Goal: Task Accomplishment & Management: Complete application form

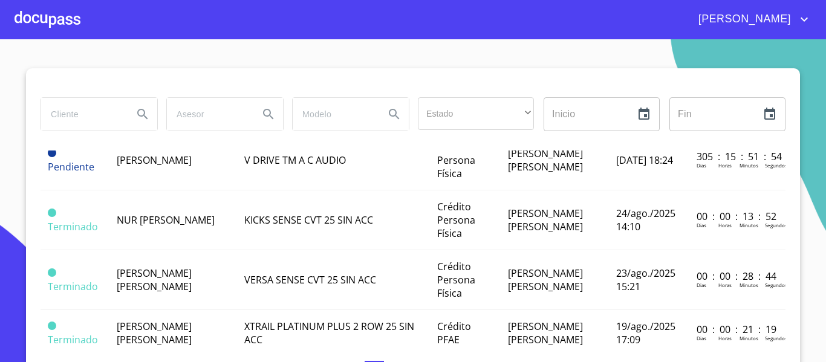
scroll to position [363, 0]
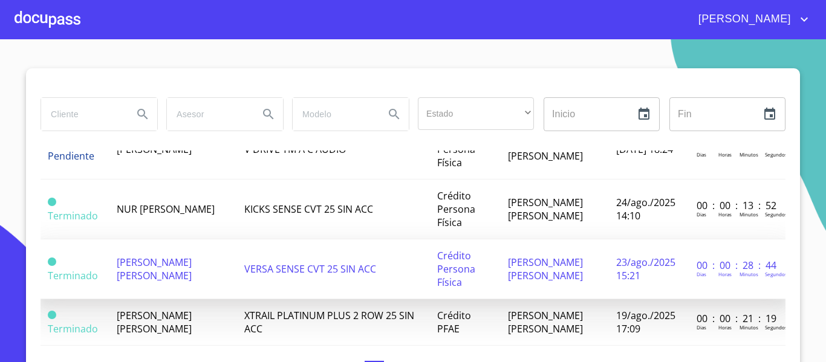
click at [91, 259] on td "Terminado" at bounding box center [74, 269] width 69 height 60
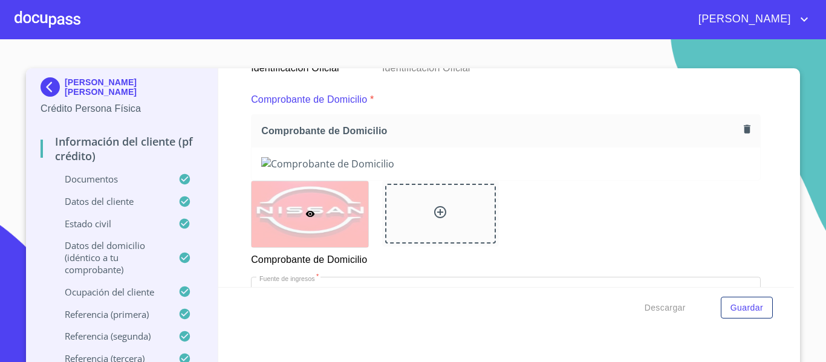
scroll to position [665, 0]
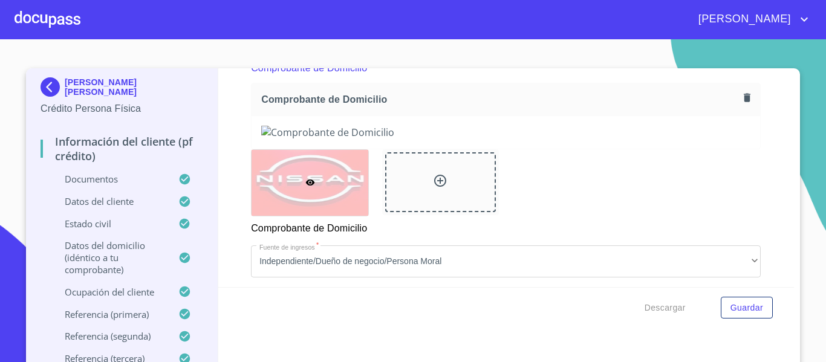
click at [743, 97] on icon "button" at bounding box center [746, 98] width 7 height 8
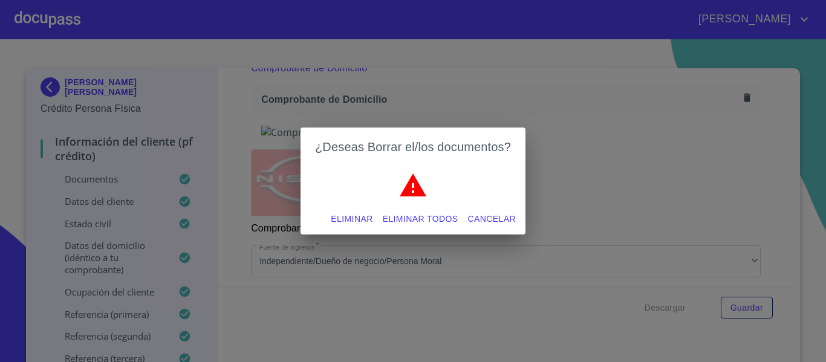
click at [364, 222] on span "Eliminar" at bounding box center [352, 219] width 42 height 15
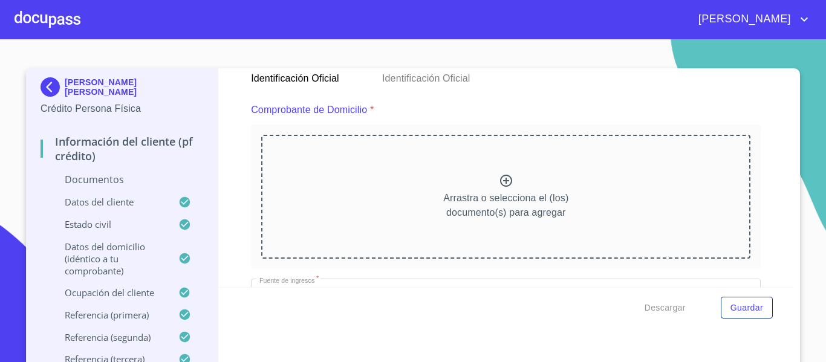
scroll to position [604, 0]
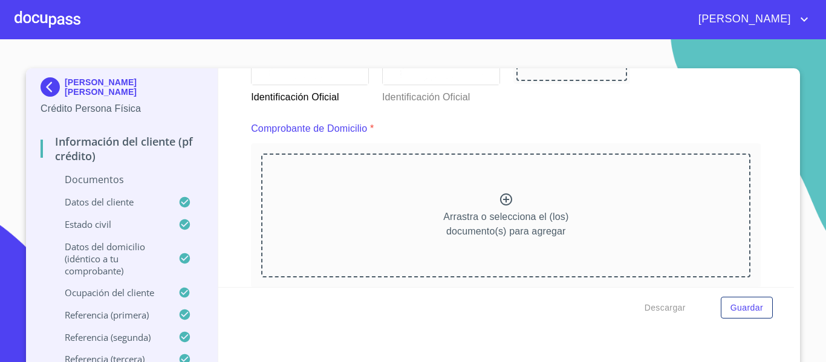
click at [499, 201] on icon at bounding box center [506, 199] width 15 height 15
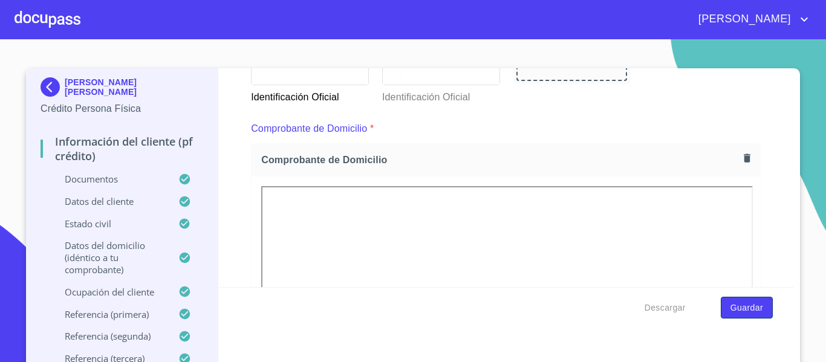
click at [738, 309] on span "Guardar" at bounding box center [746, 307] width 33 height 15
